Goal: Information Seeking & Learning: Learn about a topic

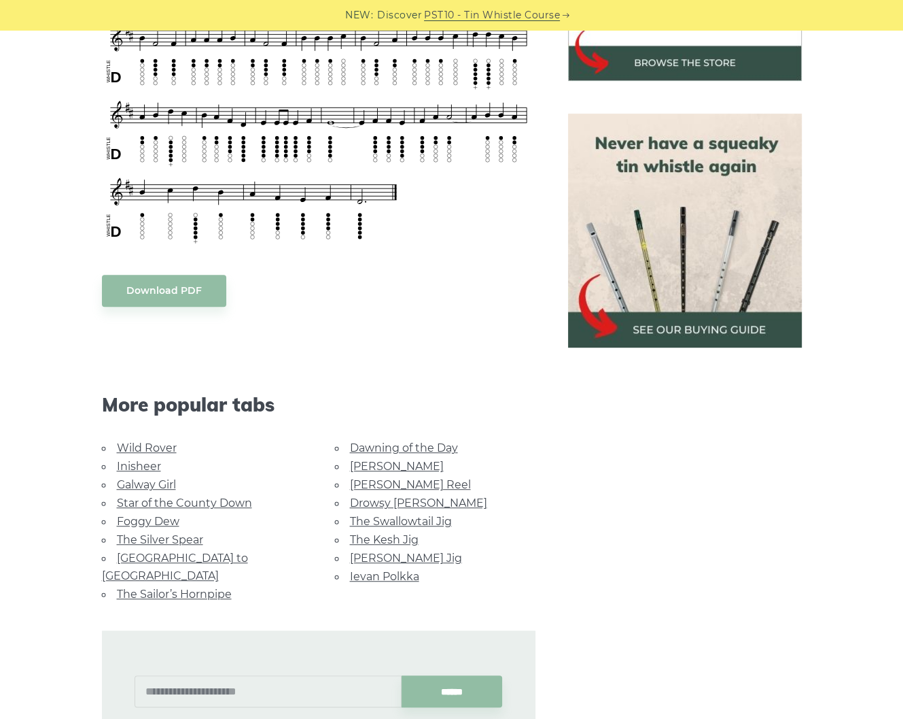
scroll to position [544, 0]
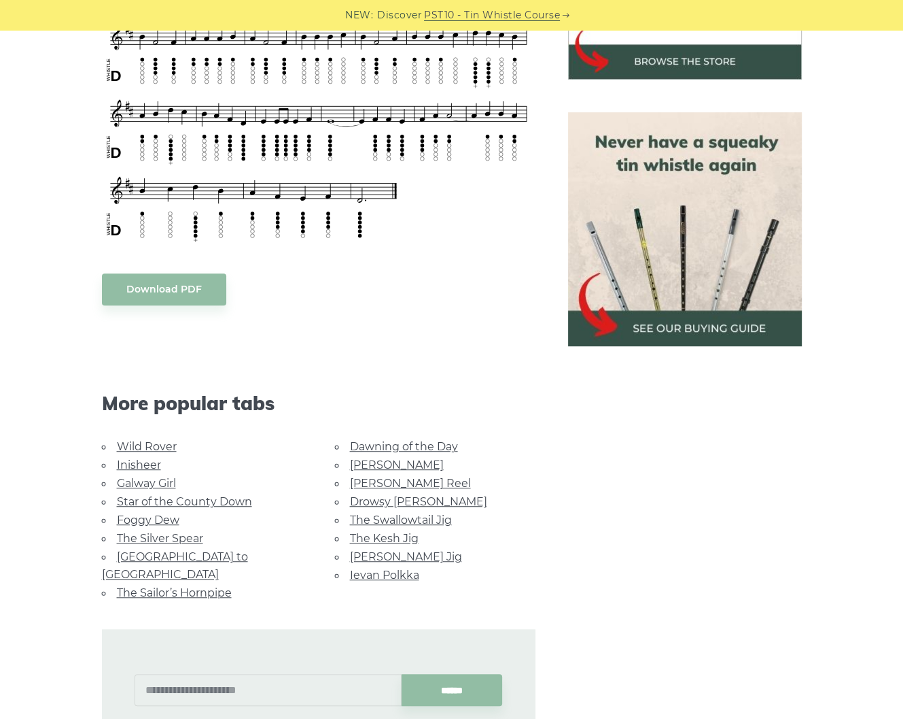
click at [190, 550] on link "Rocky Road to Dublin" at bounding box center [175, 565] width 146 height 31
click at [162, 474] on li "Galway Girl" at bounding box center [202, 483] width 201 height 18
click at [160, 479] on link "Galway Girl" at bounding box center [146, 483] width 59 height 13
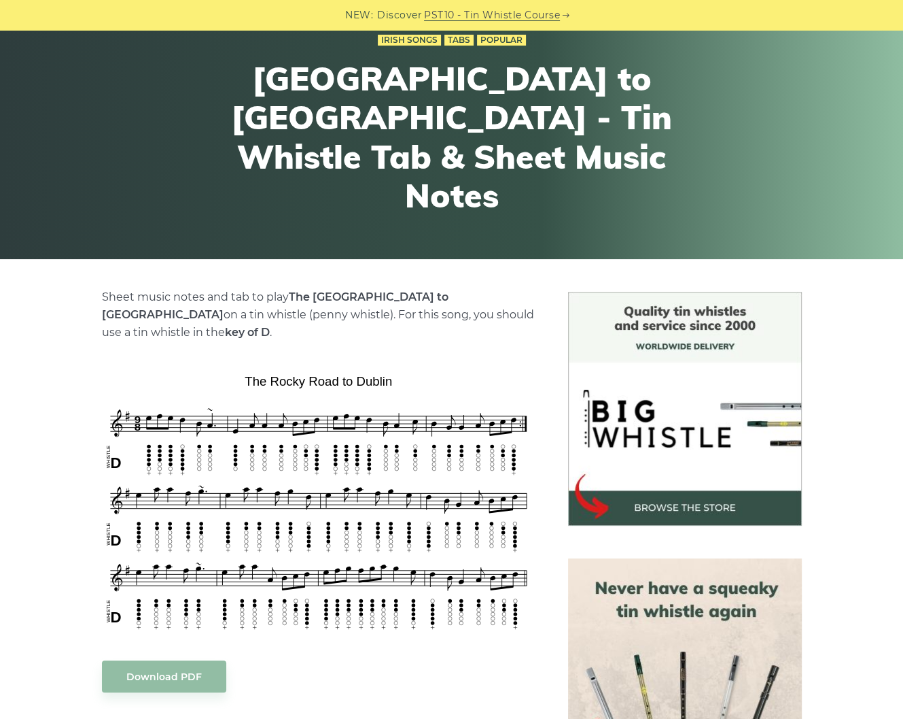
scroll to position [109, 0]
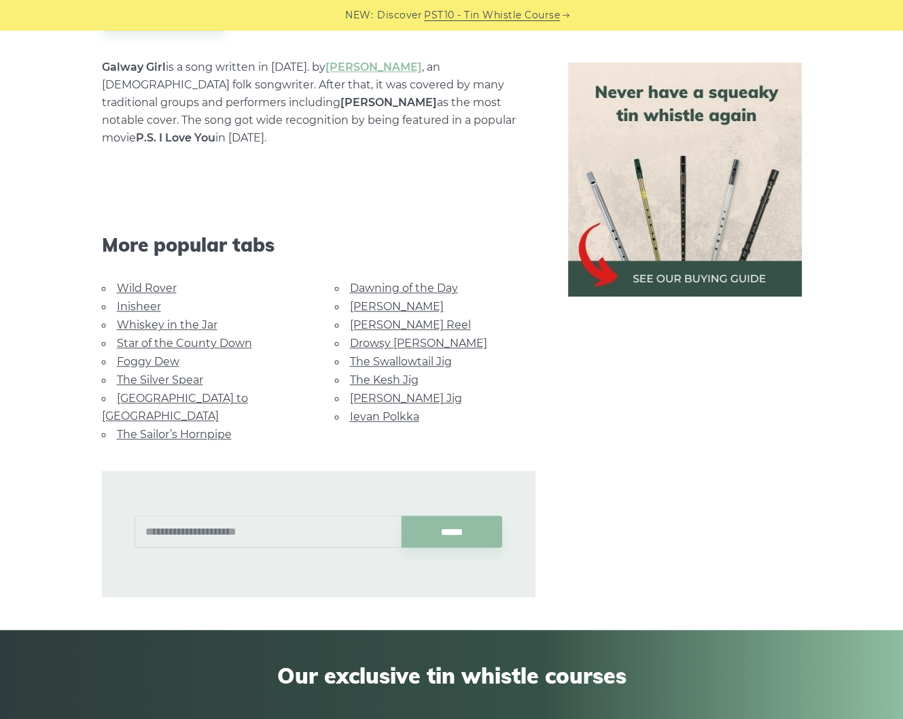
scroll to position [816, 0]
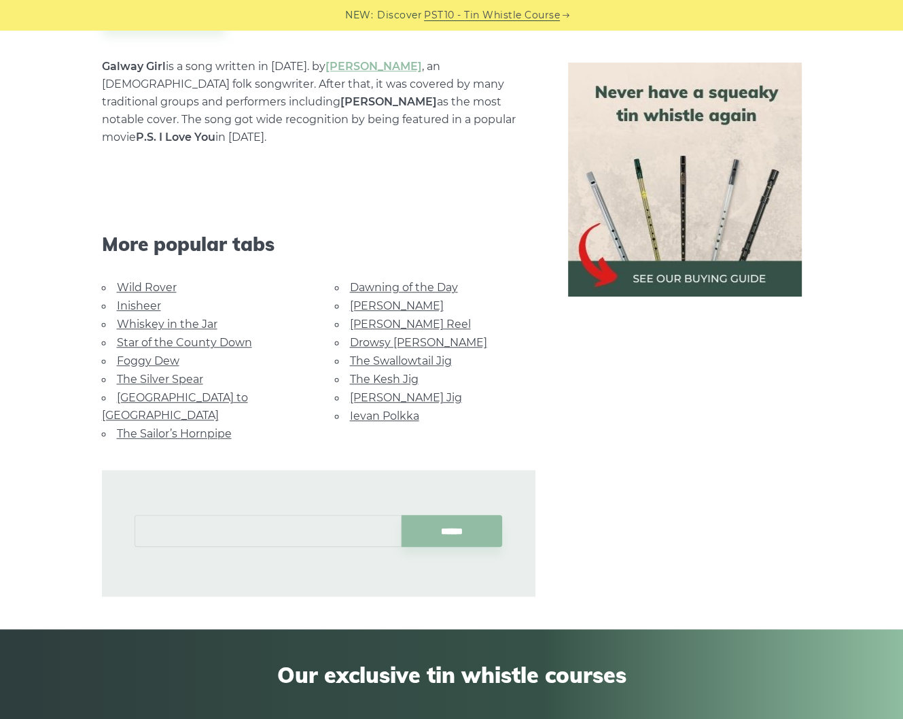
click at [280, 515] on input "text" at bounding box center [268, 531] width 267 height 32
click at [402, 515] on input "******" at bounding box center [452, 531] width 101 height 32
drag, startPoint x: 324, startPoint y: 483, endPoint x: 141, endPoint y: 464, distance: 183.1
click at [155, 470] on div "****** ******" at bounding box center [319, 533] width 434 height 126
type input "*"
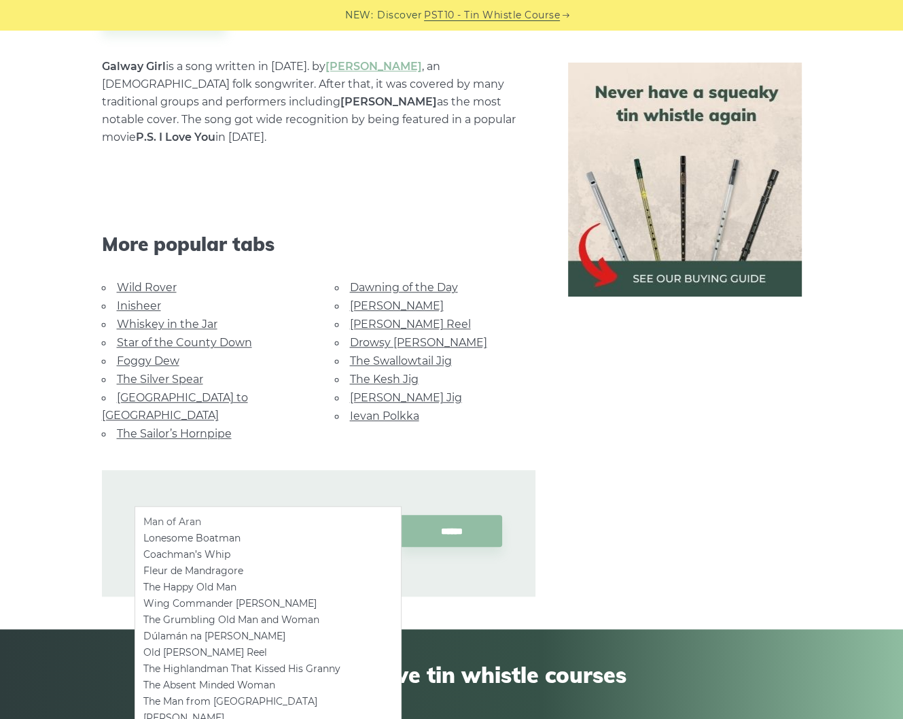
click at [168, 517] on li "Man of Aran" at bounding box center [267, 521] width 249 height 16
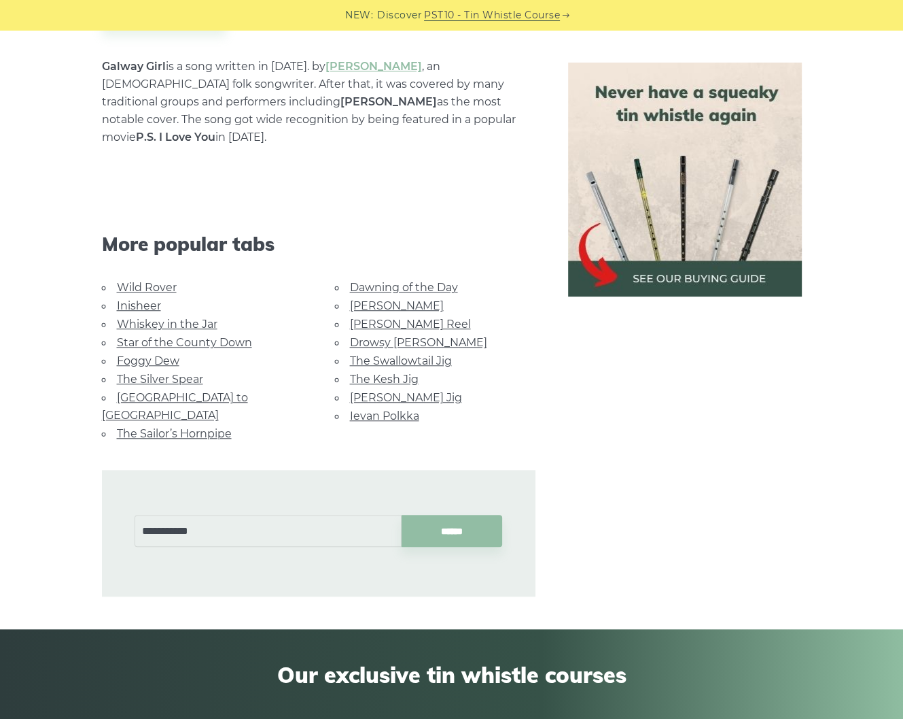
type input "**********"
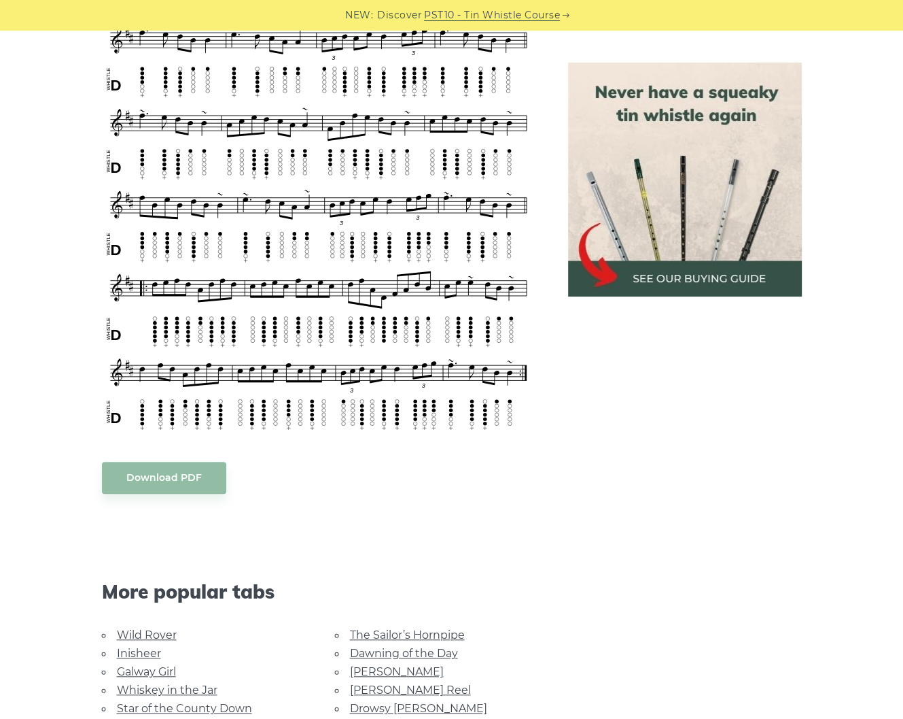
scroll to position [1088, 0]
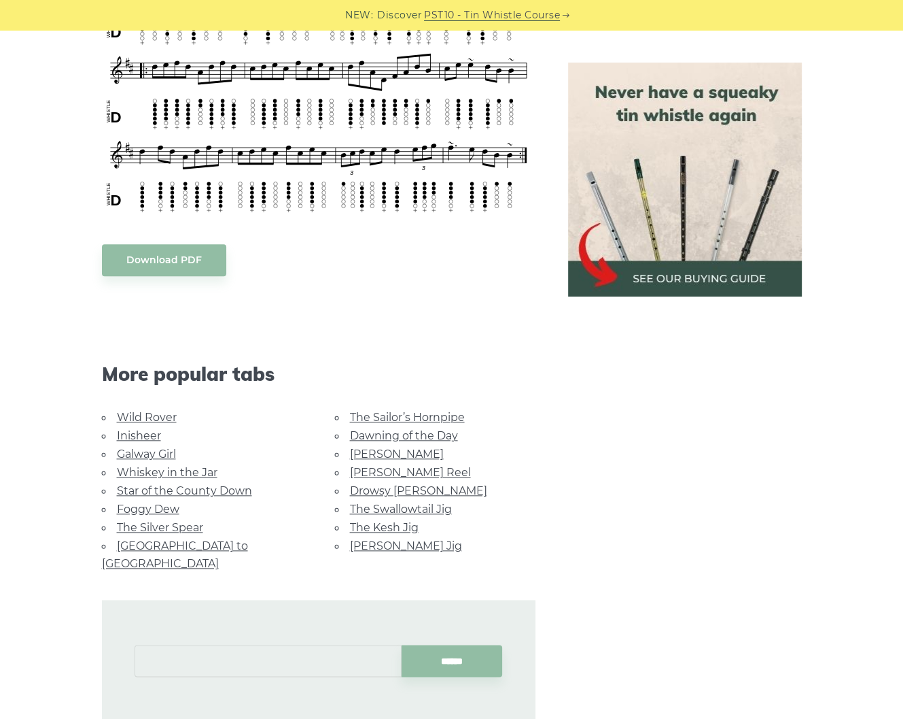
click at [184, 644] on input "text" at bounding box center [268, 660] width 267 height 32
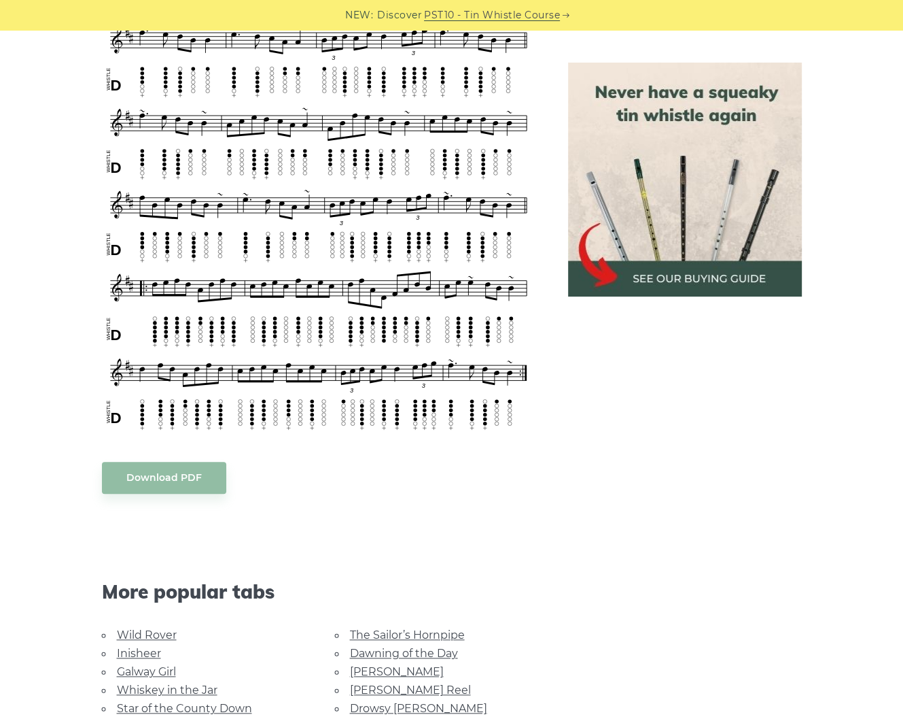
scroll to position [1142, 0]
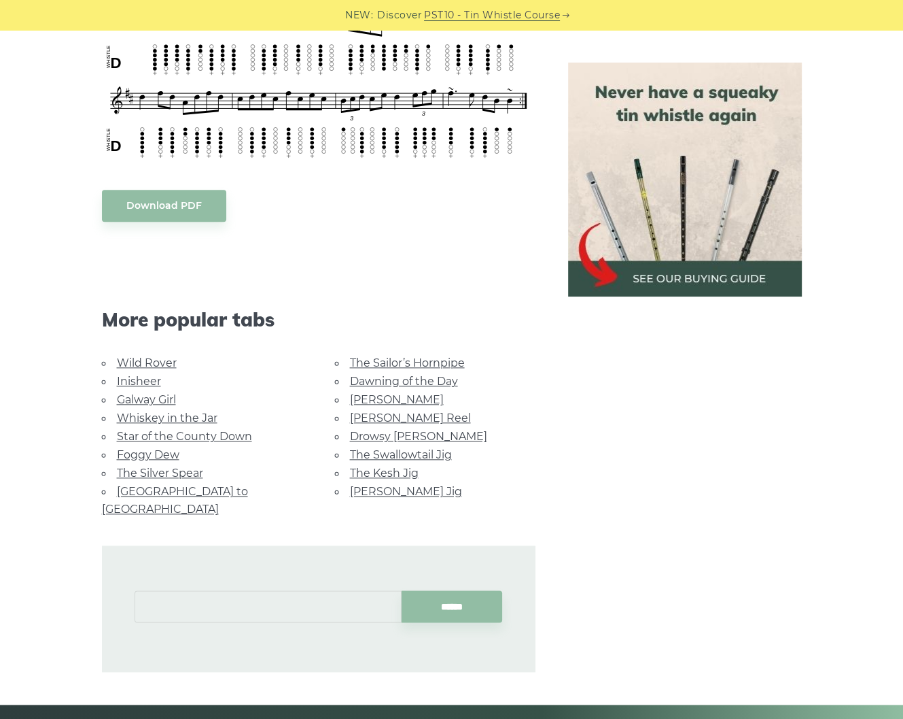
click at [235, 590] on input "text" at bounding box center [268, 606] width 267 height 32
type input "*"
click at [266, 590] on input "**********" at bounding box center [268, 606] width 267 height 32
type input "*"
click at [338, 587] on div at bounding box center [348, 595] width 32 height 32
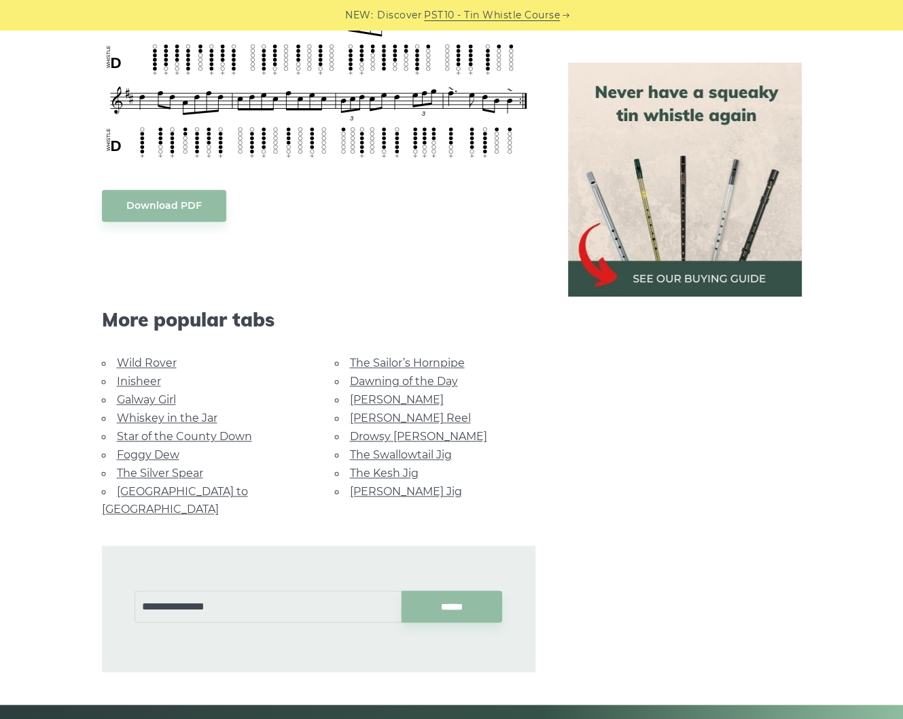
click at [296, 559] on div "**********" at bounding box center [319, 608] width 434 height 126
click at [282, 590] on input "**********" at bounding box center [268, 606] width 267 height 32
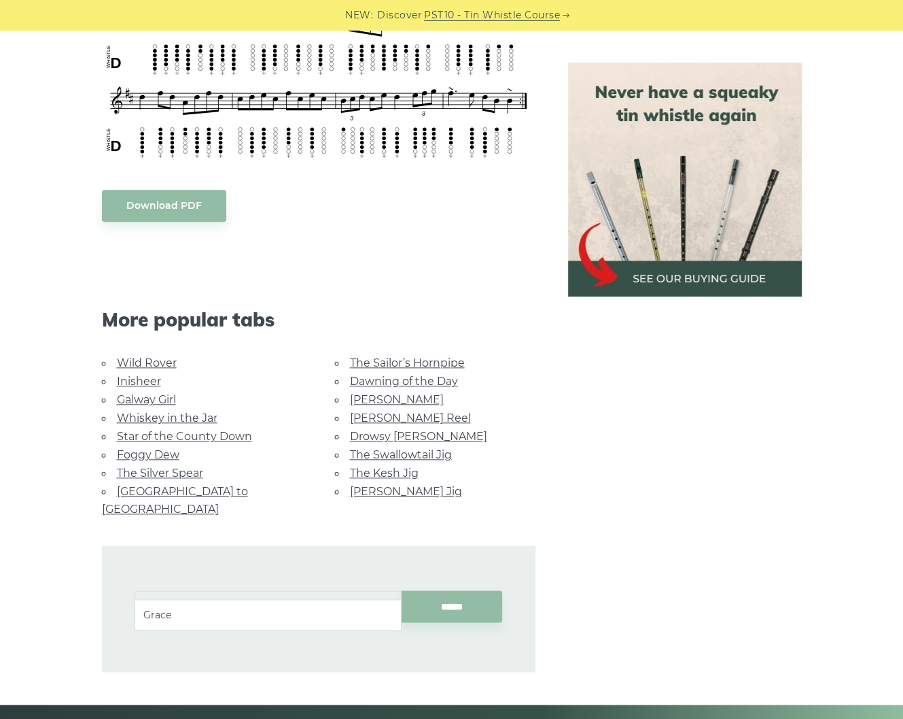
type input "*"
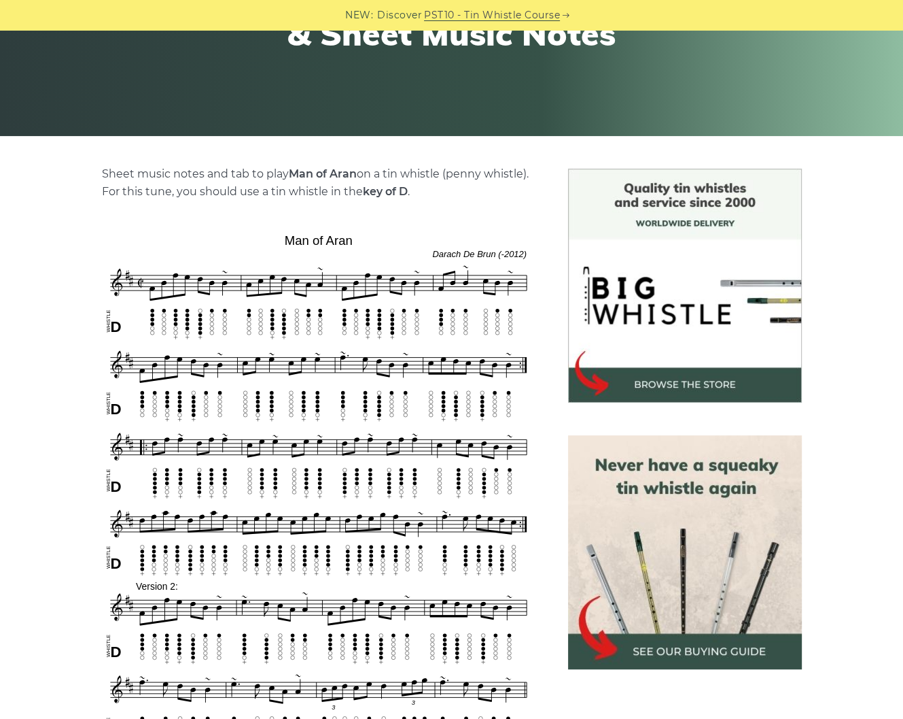
scroll to position [0, 0]
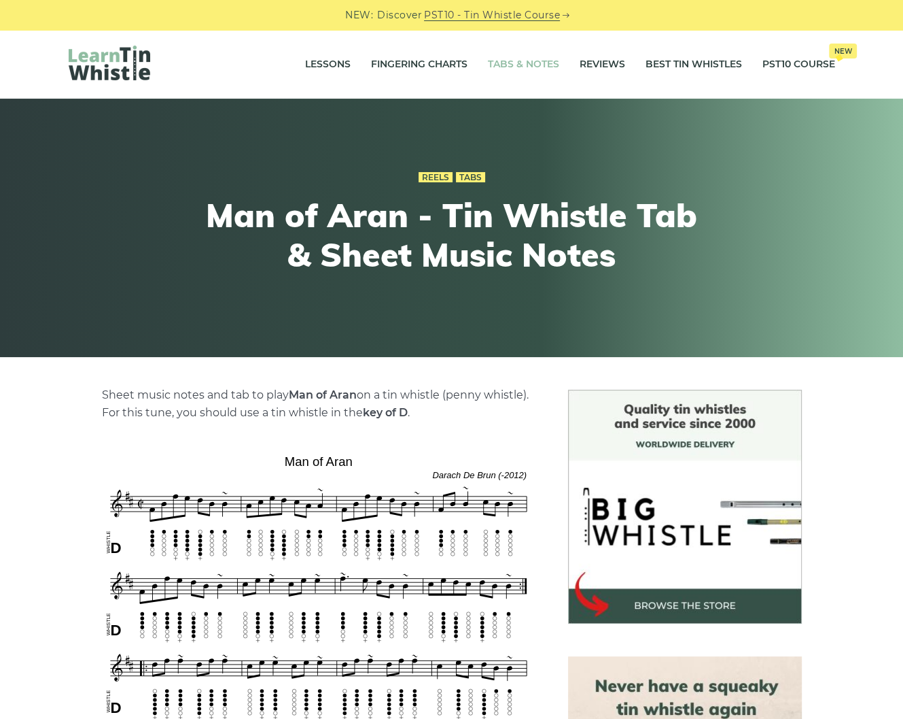
click at [503, 65] on link "Tabs & Notes" at bounding box center [523, 65] width 71 height 34
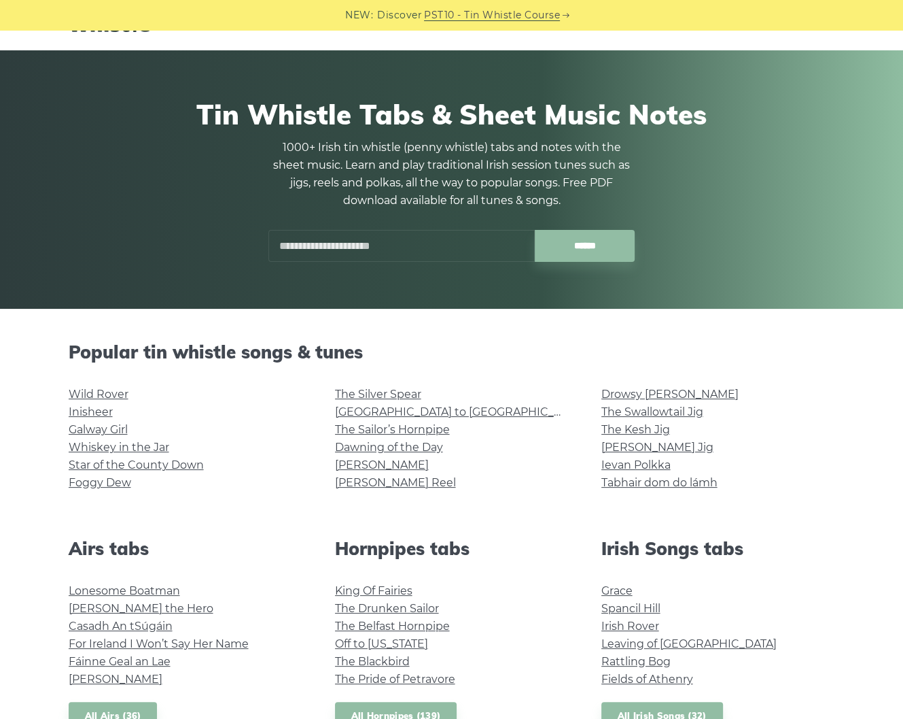
scroll to position [218, 0]
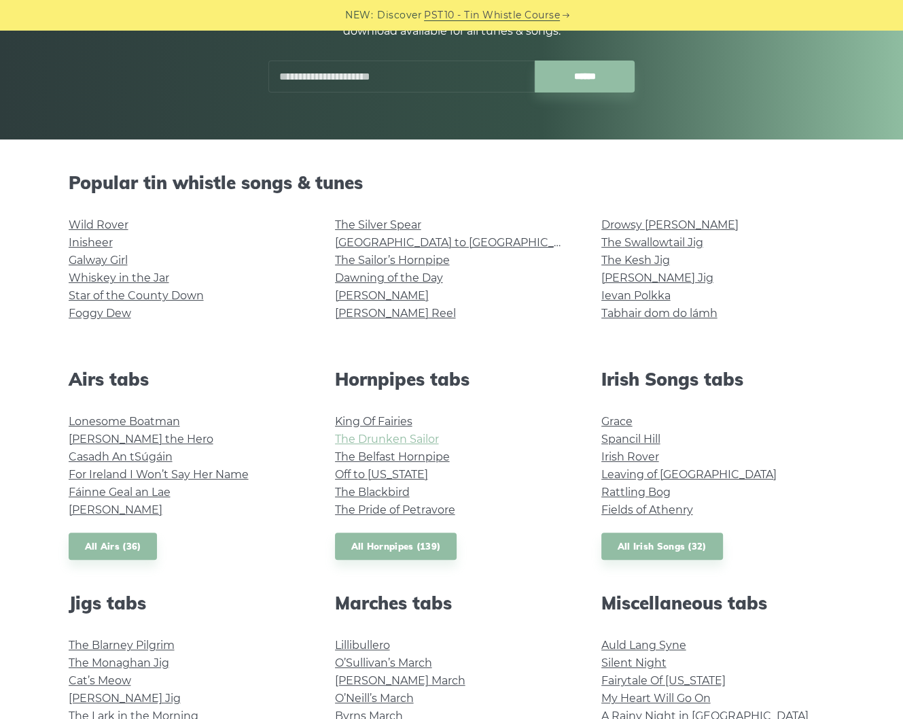
click at [411, 438] on link "The Drunken Sailor" at bounding box center [387, 438] width 104 height 13
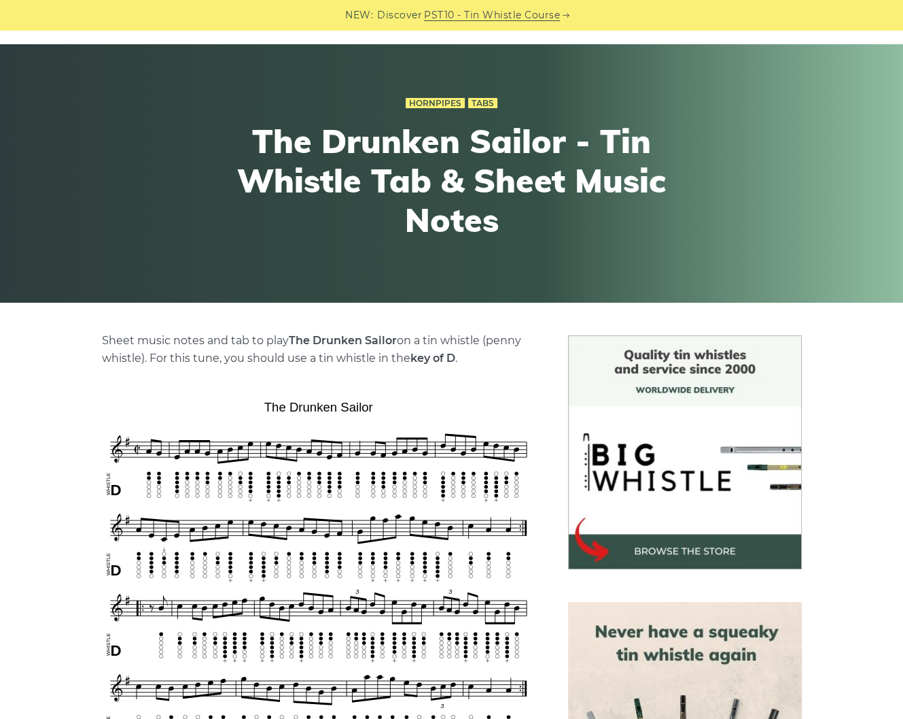
scroll to position [109, 0]
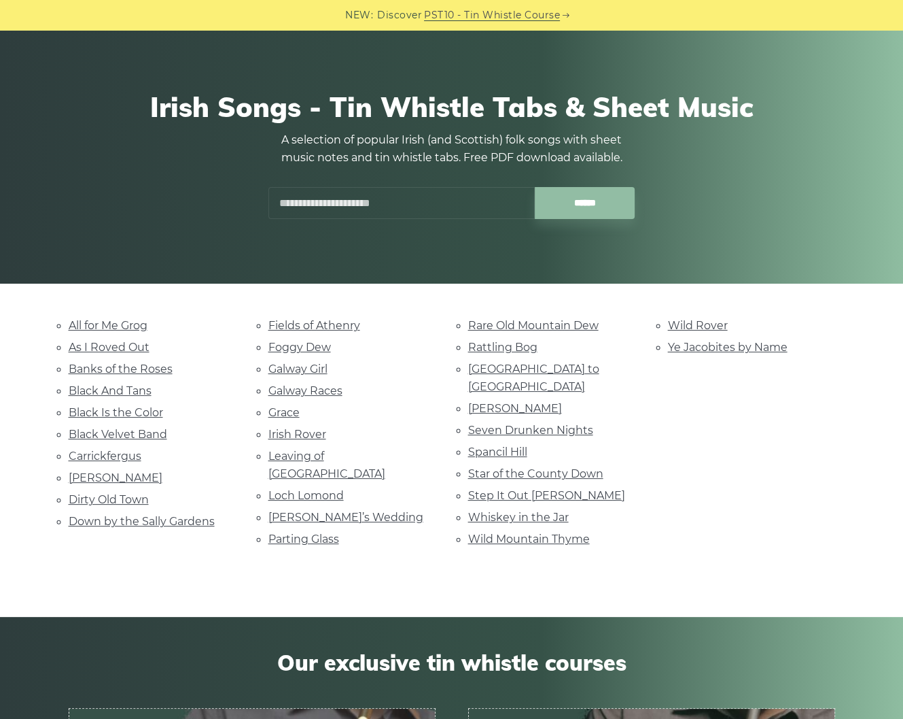
scroll to position [54, 0]
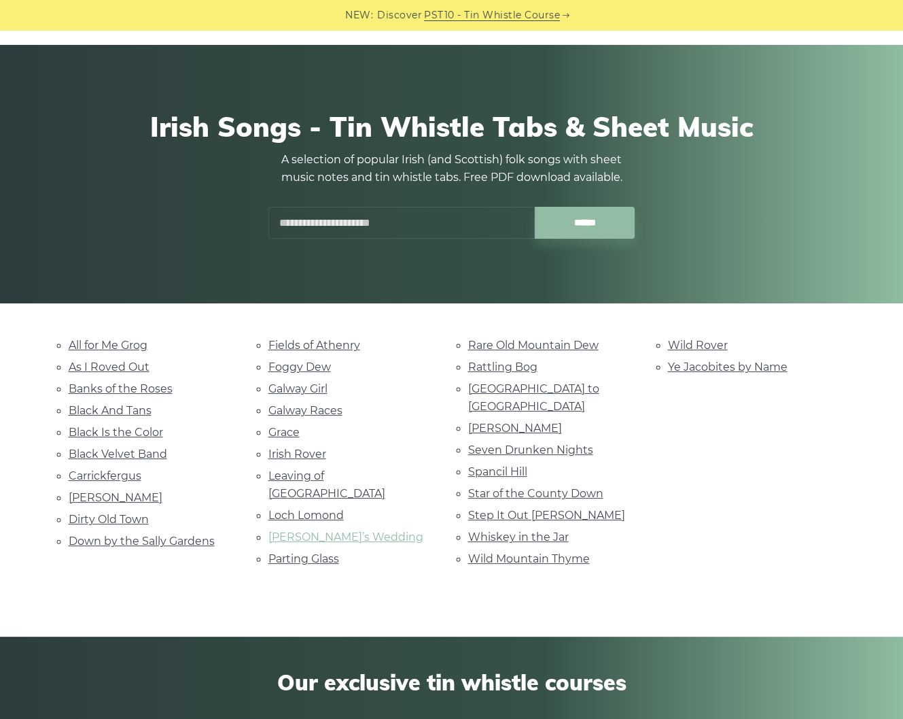
click at [343, 530] on link "[PERSON_NAME]’s Wedding" at bounding box center [346, 536] width 155 height 13
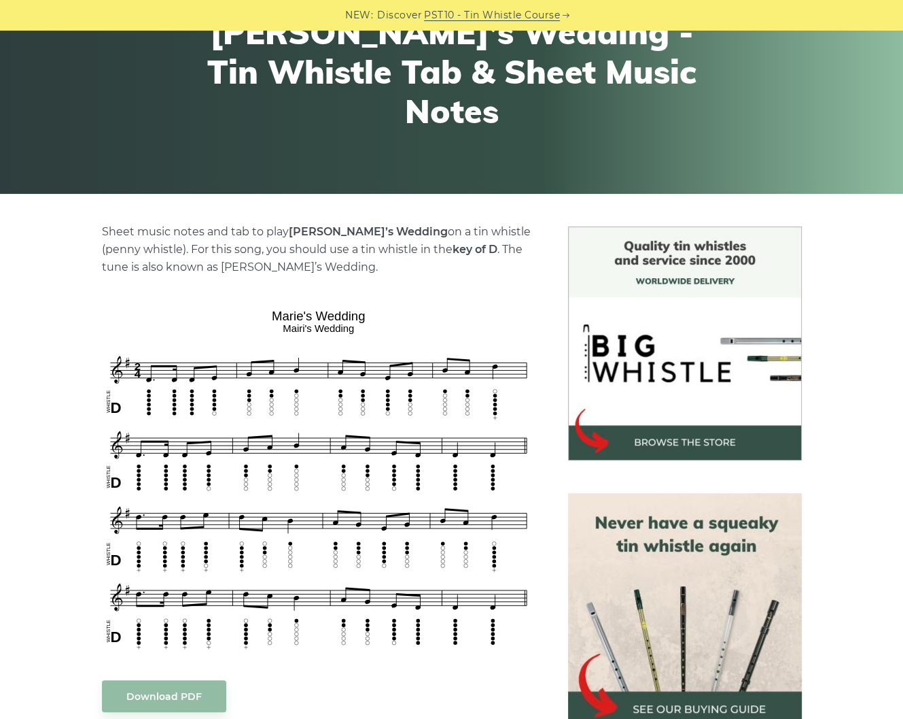
scroll to position [218, 0]
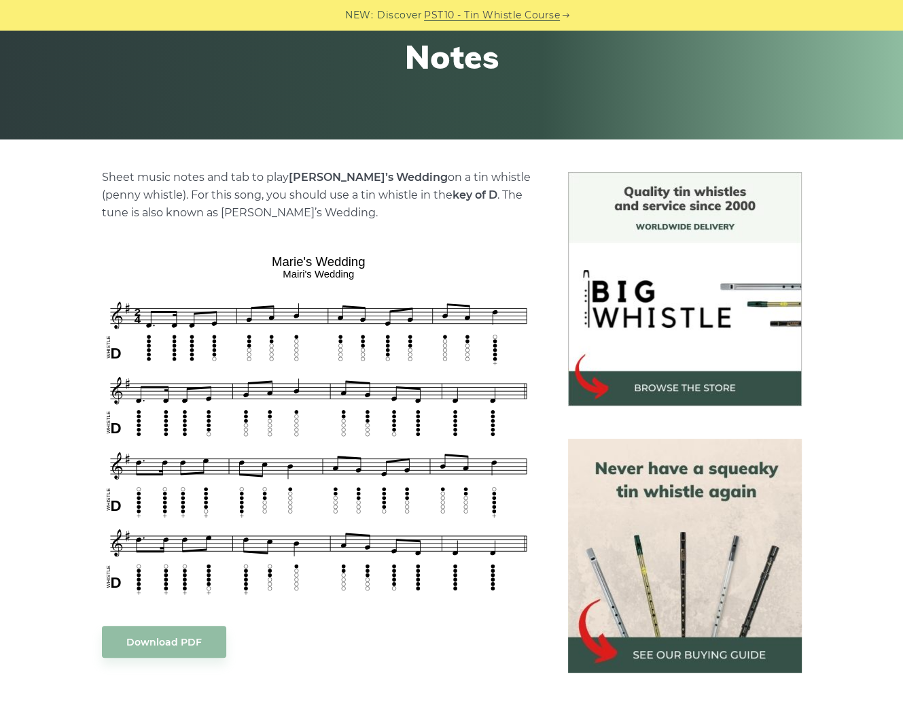
drag, startPoint x: 250, startPoint y: 202, endPoint x: 305, endPoint y: 193, distance: 55.8
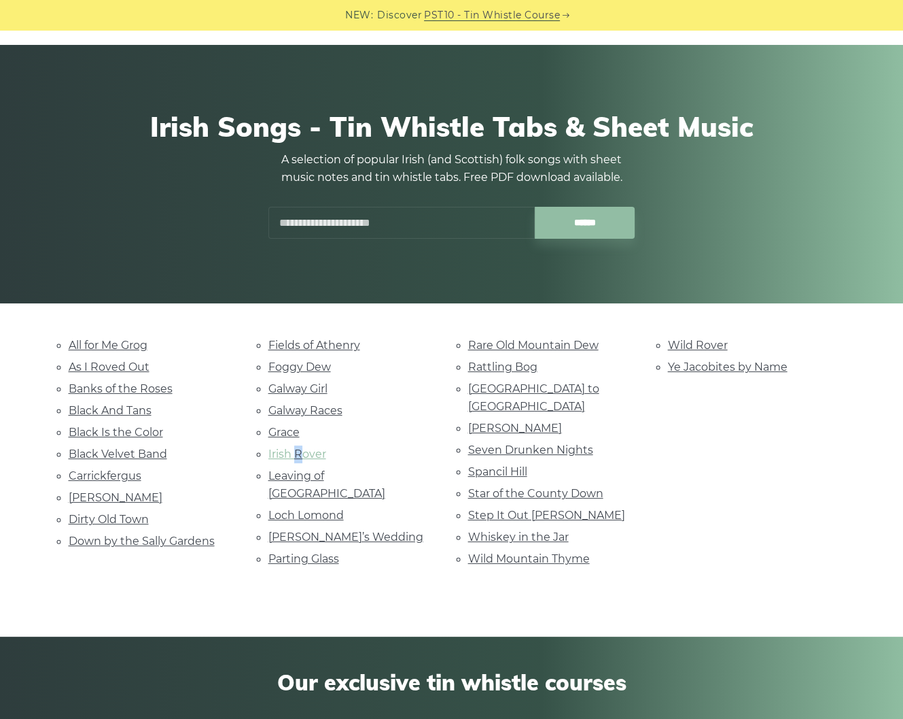
click at [313, 449] on link "Irish Rover" at bounding box center [298, 453] width 58 height 13
click at [329, 469] on link "Leaving of Liverpool" at bounding box center [327, 484] width 117 height 31
click at [124, 514] on link "Dirty Old Town" at bounding box center [109, 519] width 80 height 13
click at [410, 579] on div "NEW: Discover PST10 - Tin Whistle Course Lessons Fingering Charts Tabs & Notes …" at bounding box center [451, 686] width 903 height 1420
click at [156, 452] on link "Black Velvet Band" at bounding box center [118, 453] width 99 height 13
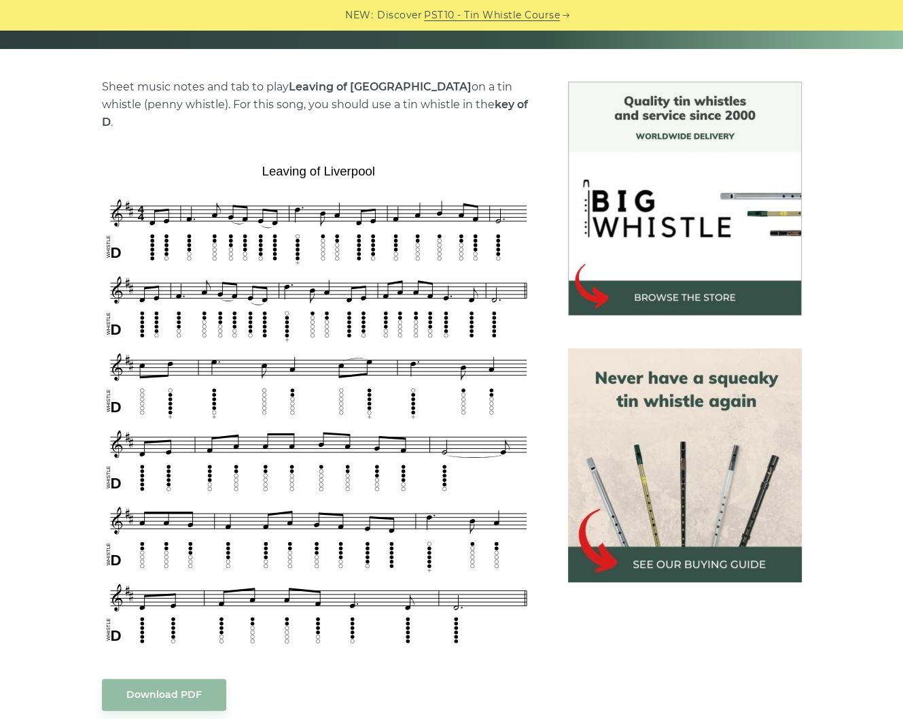
scroll to position [326, 0]
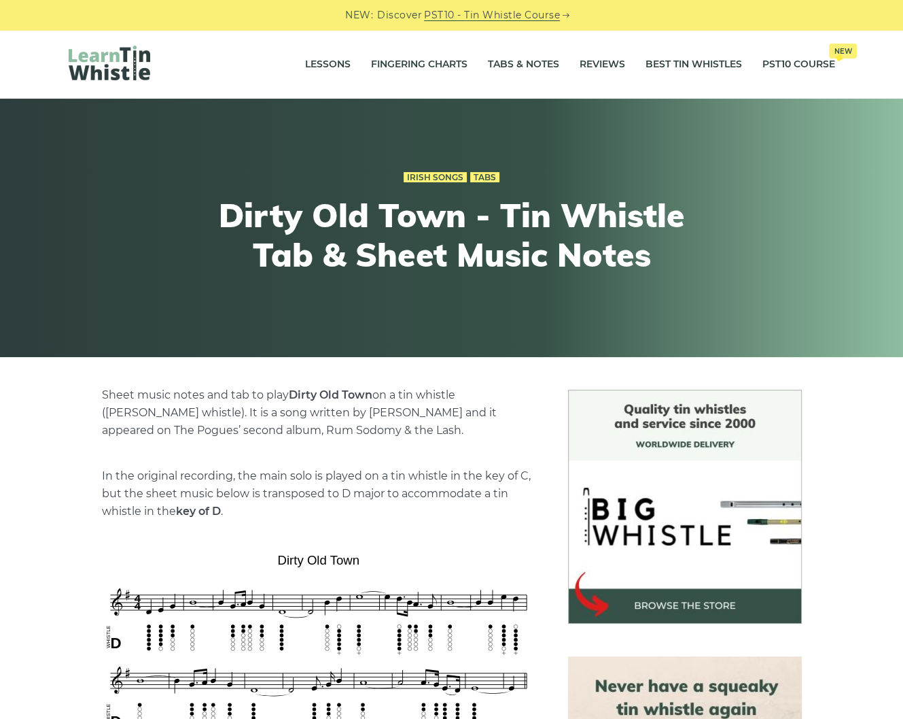
scroll to position [218, 0]
